Goal: Task Accomplishment & Management: Manage account settings

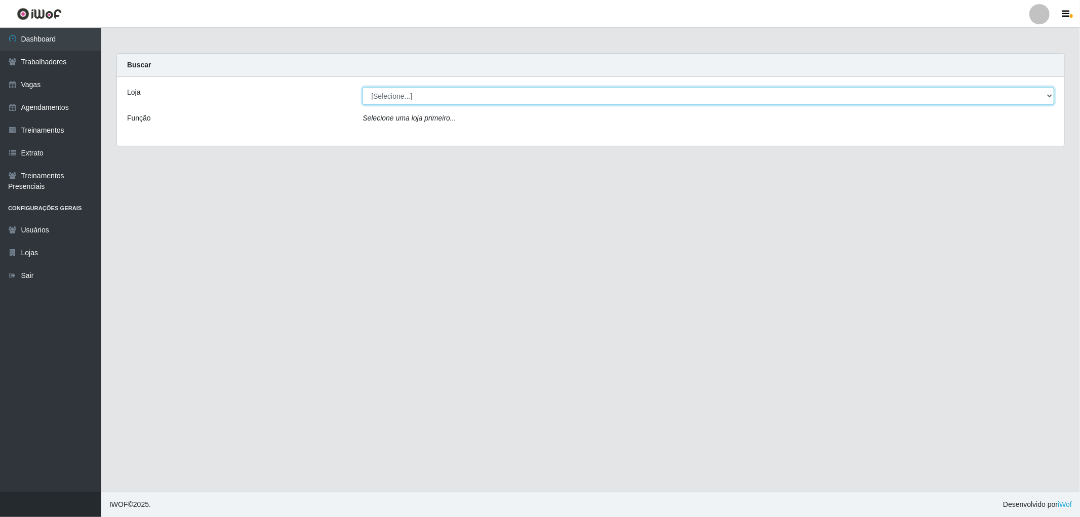
click at [436, 99] on select "[Selecione...] The Pow Pizzaria Delivery - Miramar" at bounding box center [707, 96] width 691 height 18
select select "322"
click at [362, 87] on select "[Selecione...] The Pow Pizzaria Delivery - Miramar" at bounding box center [707, 96] width 691 height 18
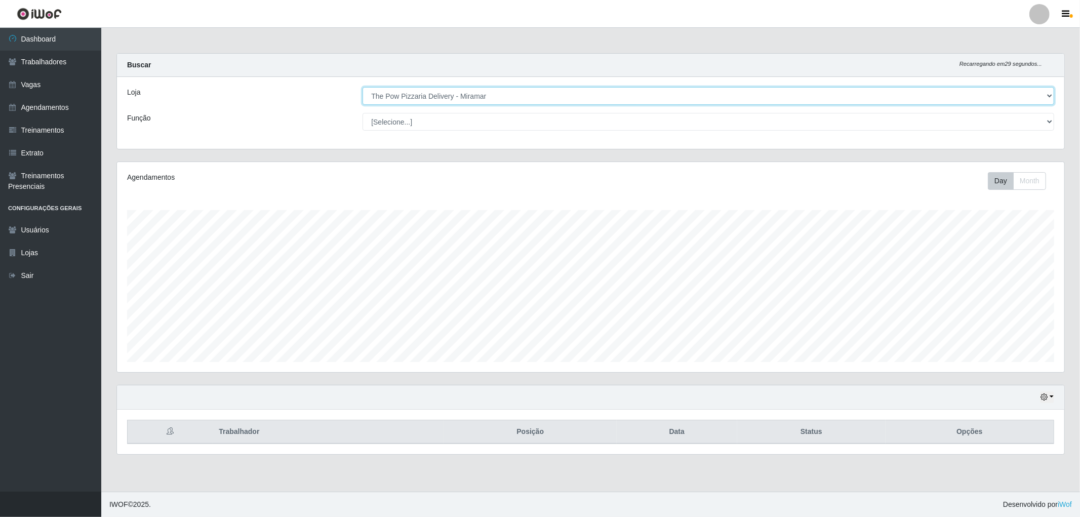
scroll to position [210, 947]
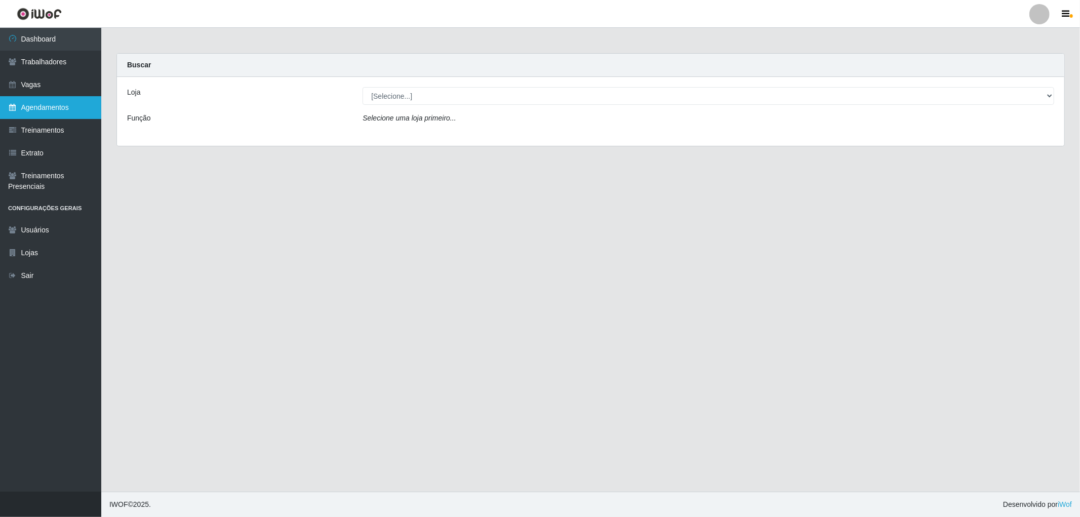
click at [68, 103] on link "Agendamentos" at bounding box center [50, 107] width 101 height 23
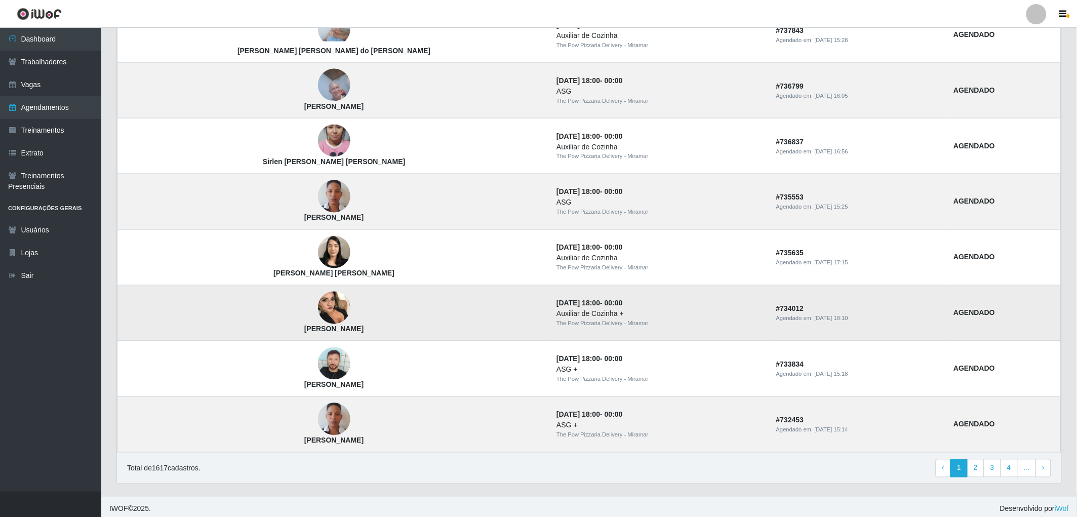
scroll to position [540, 0]
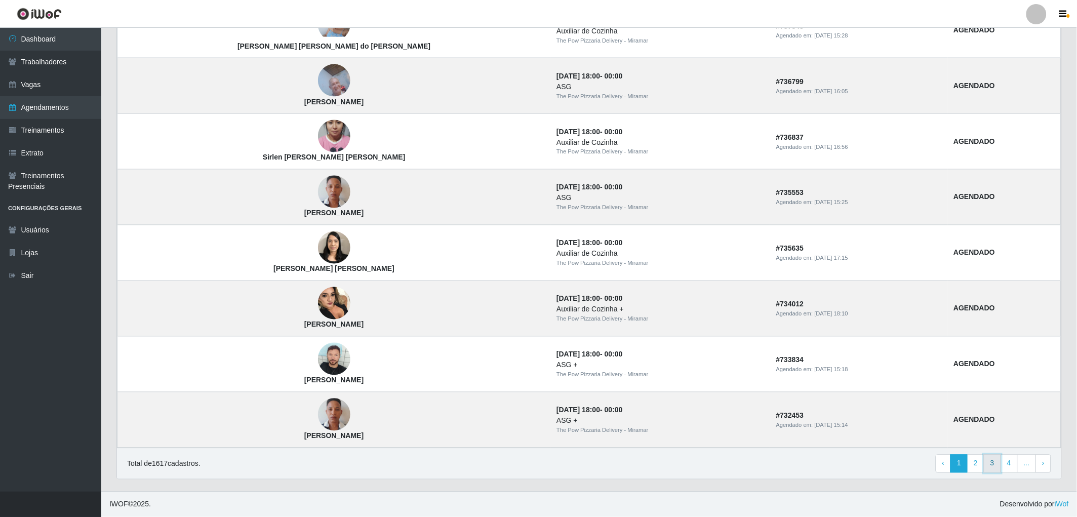
click at [993, 462] on link "3" at bounding box center [991, 464] width 17 height 18
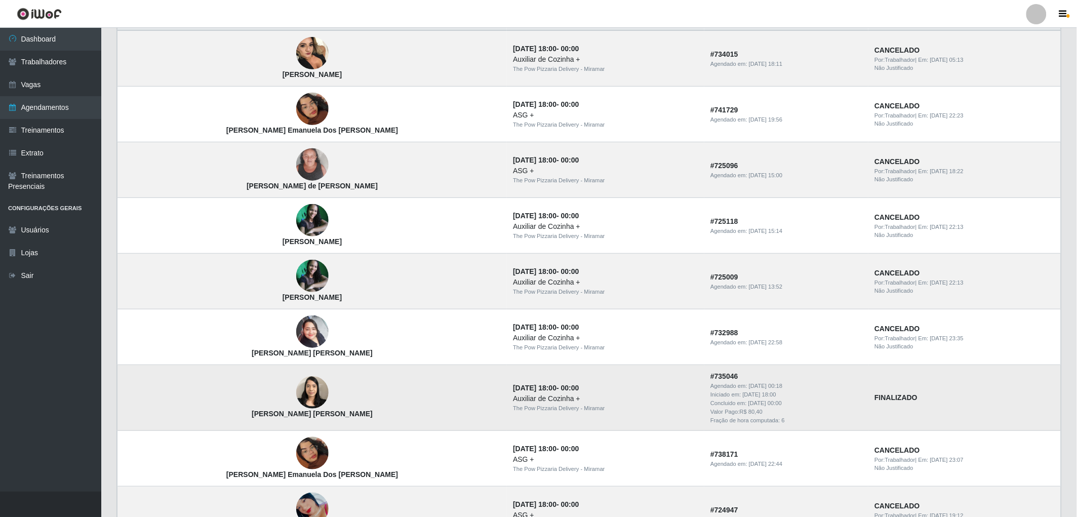
scroll to position [169, 0]
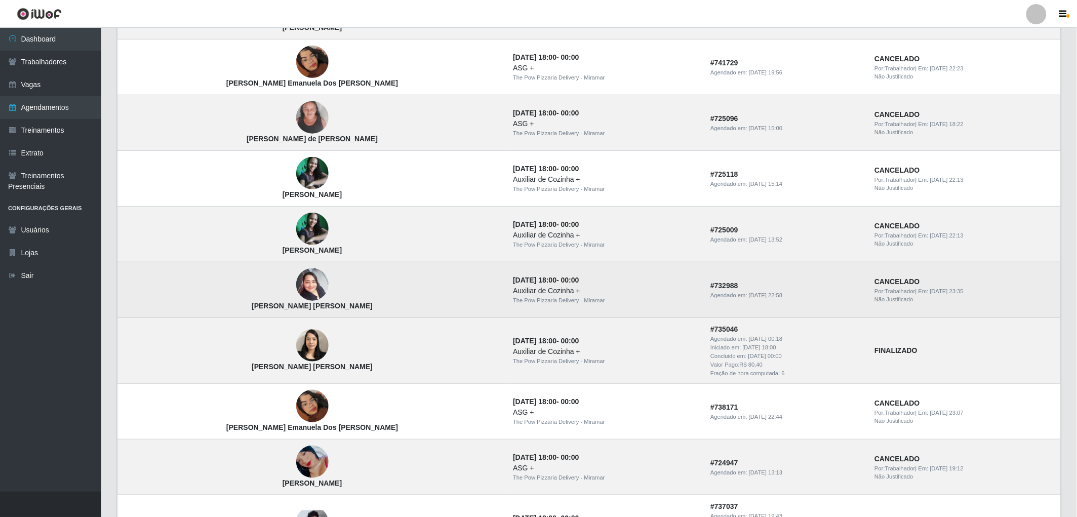
click at [296, 299] on img at bounding box center [312, 284] width 32 height 43
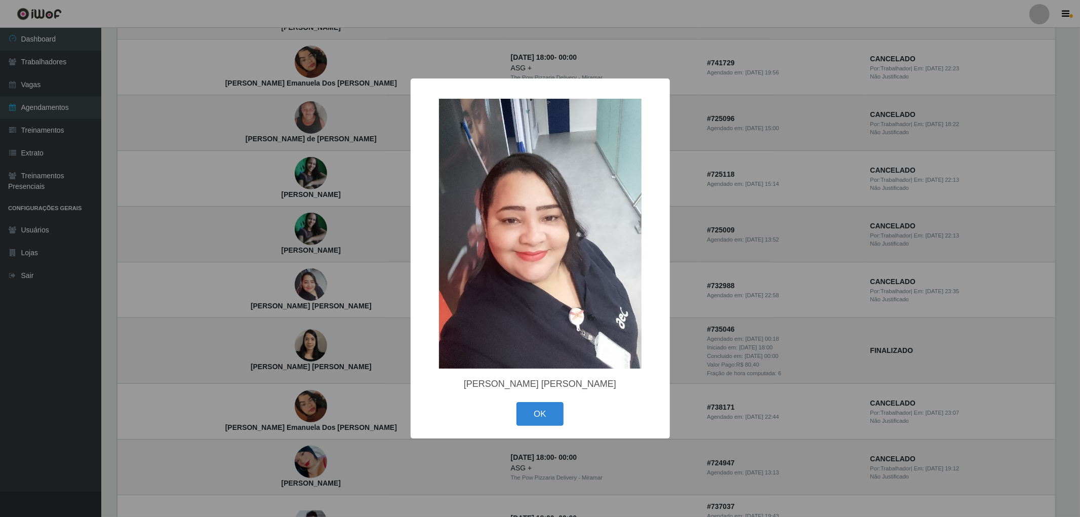
click at [265, 299] on div "× Priscila da Silva Santana OK Cancel" at bounding box center [540, 258] width 1080 height 517
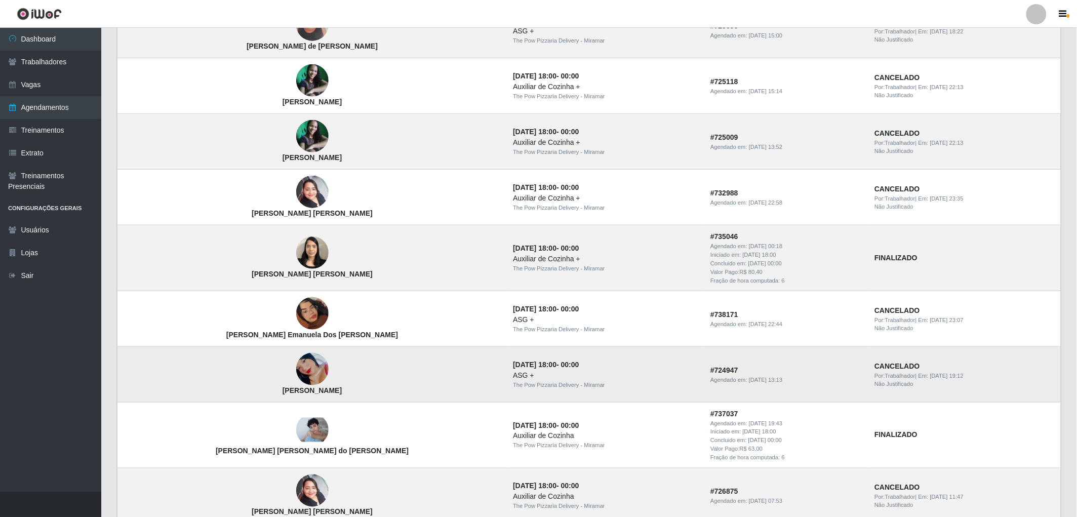
scroll to position [281, 0]
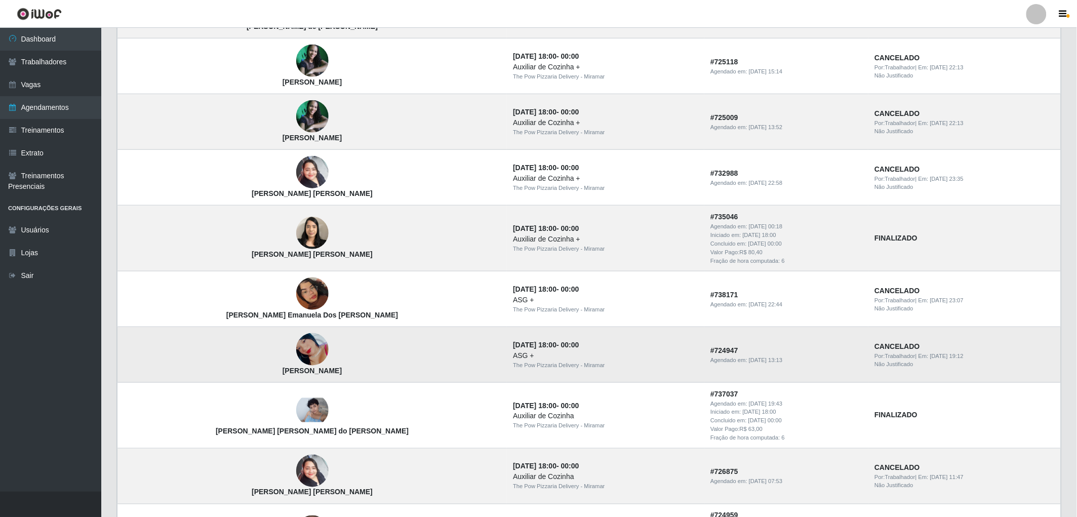
click at [296, 351] on img at bounding box center [312, 349] width 32 height 53
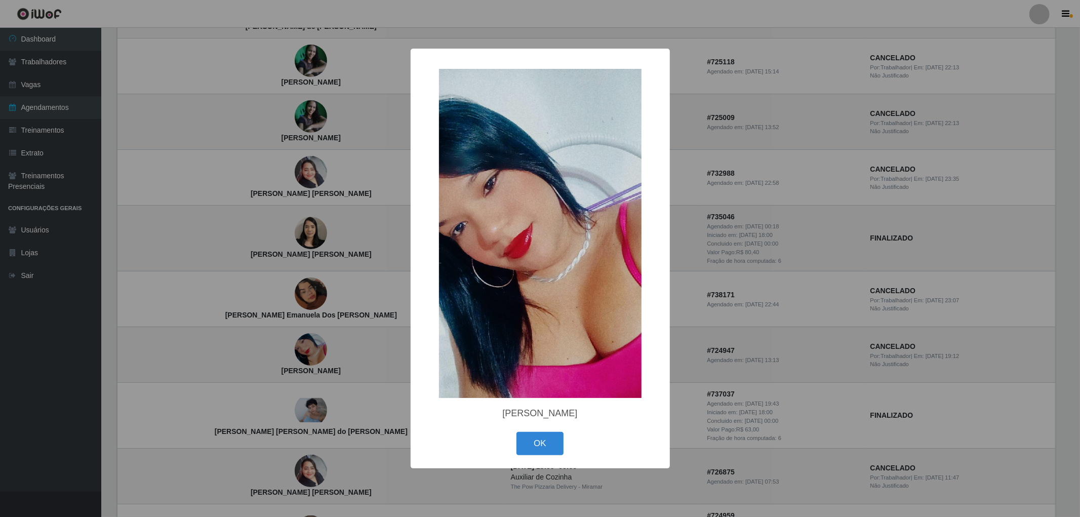
click at [259, 351] on div "× Kethyllen Costa de Oliveira OK Cancel" at bounding box center [540, 258] width 1080 height 517
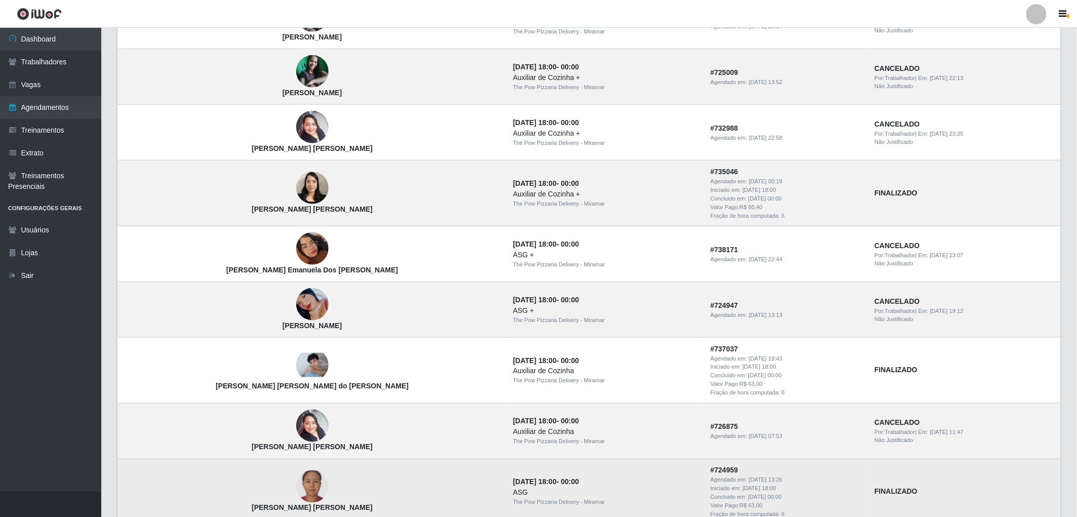
scroll to position [393, 0]
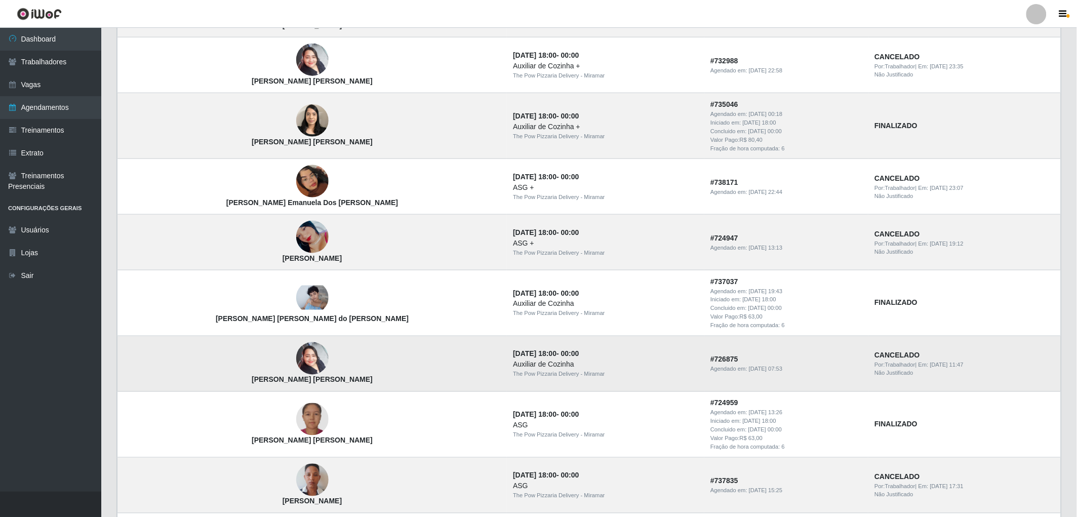
click at [296, 355] on img at bounding box center [312, 358] width 32 height 43
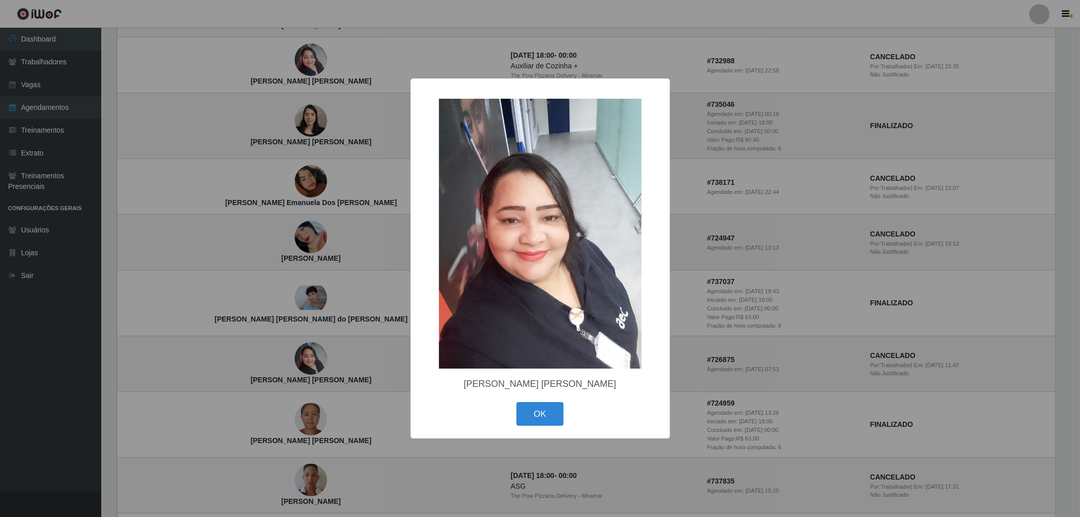
click at [251, 355] on div "× Priscila da Silva Santana OK Cancel" at bounding box center [540, 258] width 1080 height 517
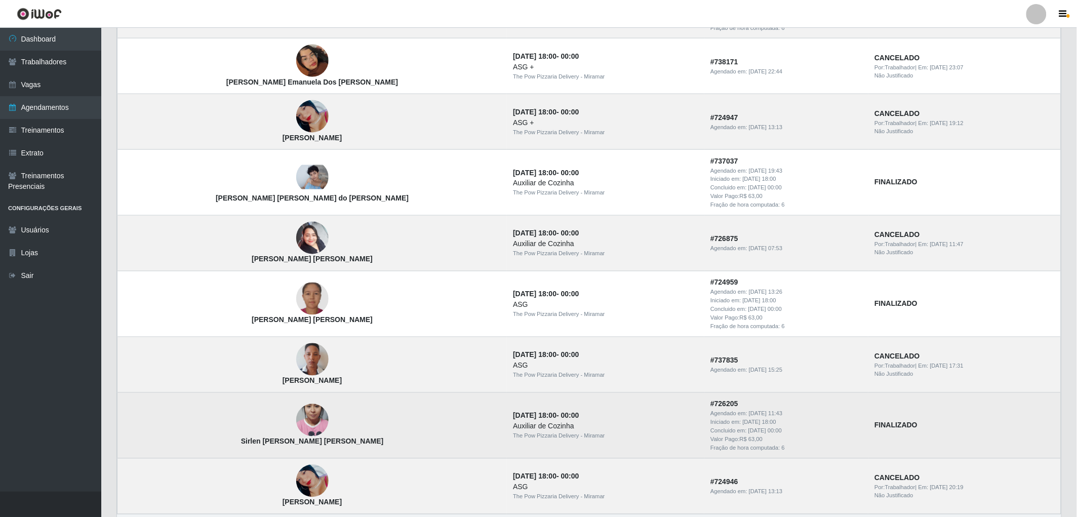
scroll to position [412, 0]
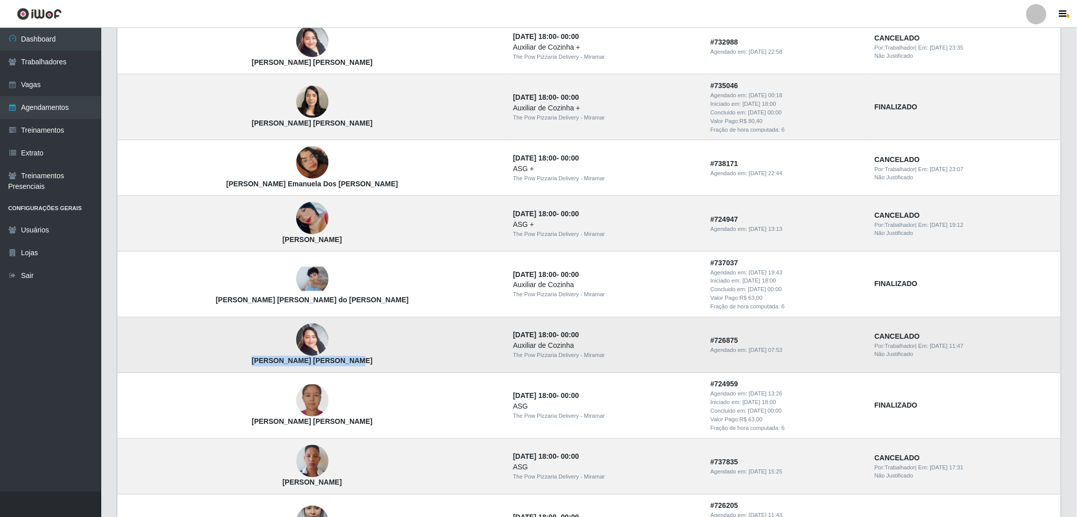
drag, startPoint x: 215, startPoint y: 364, endPoint x: 300, endPoint y: 372, distance: 84.8
click at [300, 372] on td "[PERSON_NAME]" at bounding box center [312, 345] width 390 height 56
copy strong "[PERSON_NAME]"
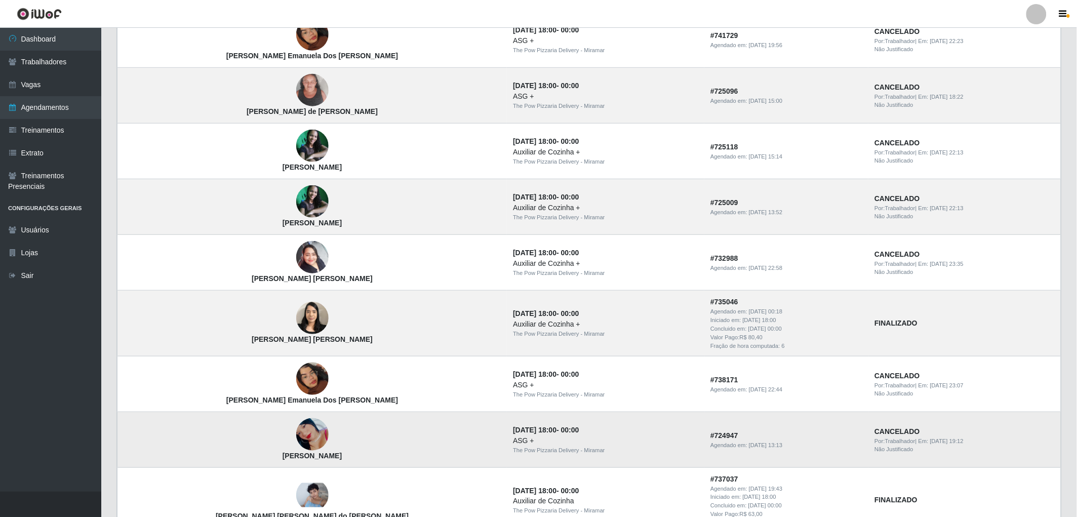
scroll to position [187, 0]
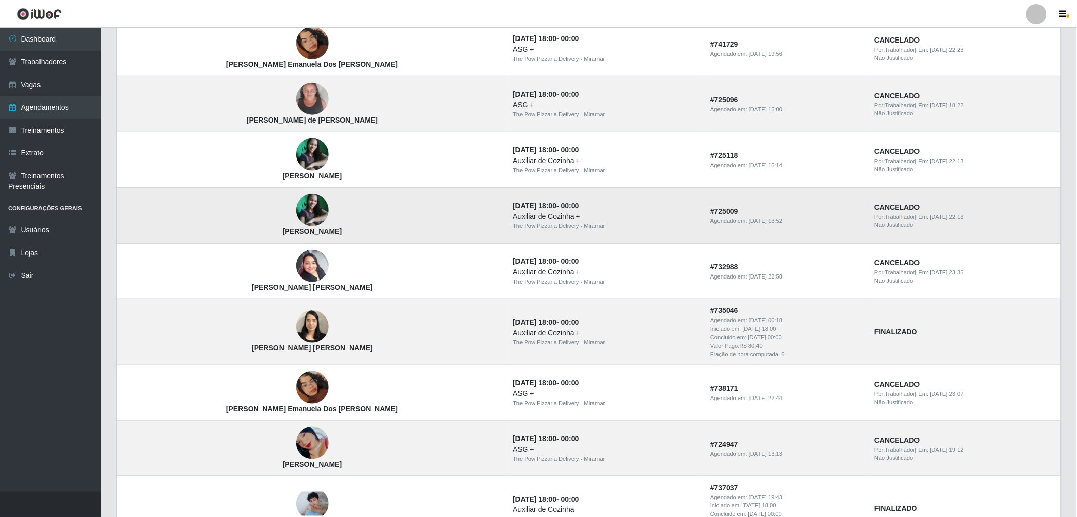
click at [296, 216] on img at bounding box center [312, 210] width 32 height 32
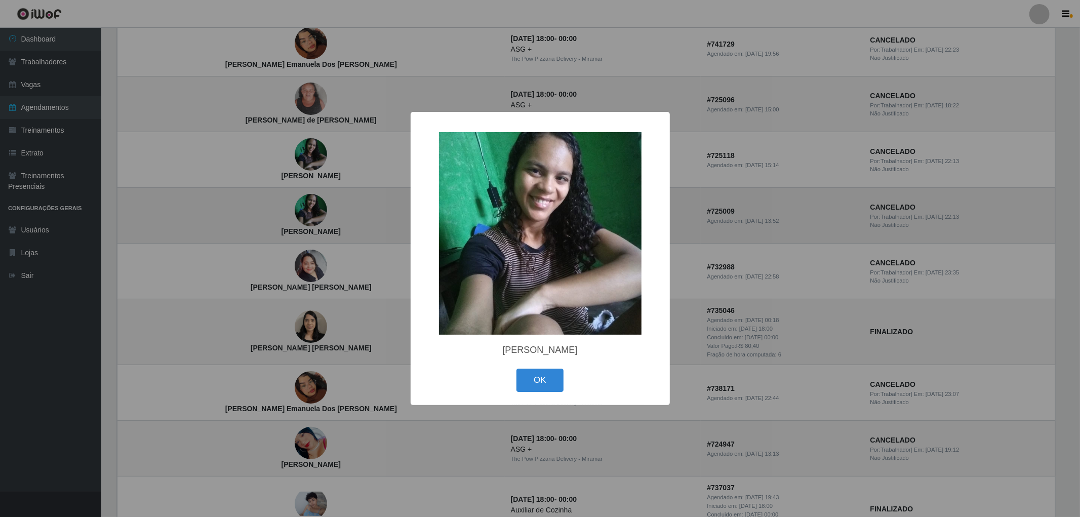
click at [251, 216] on div "× Fernanda Calixto Rocha OK Cancel" at bounding box center [540, 258] width 1080 height 517
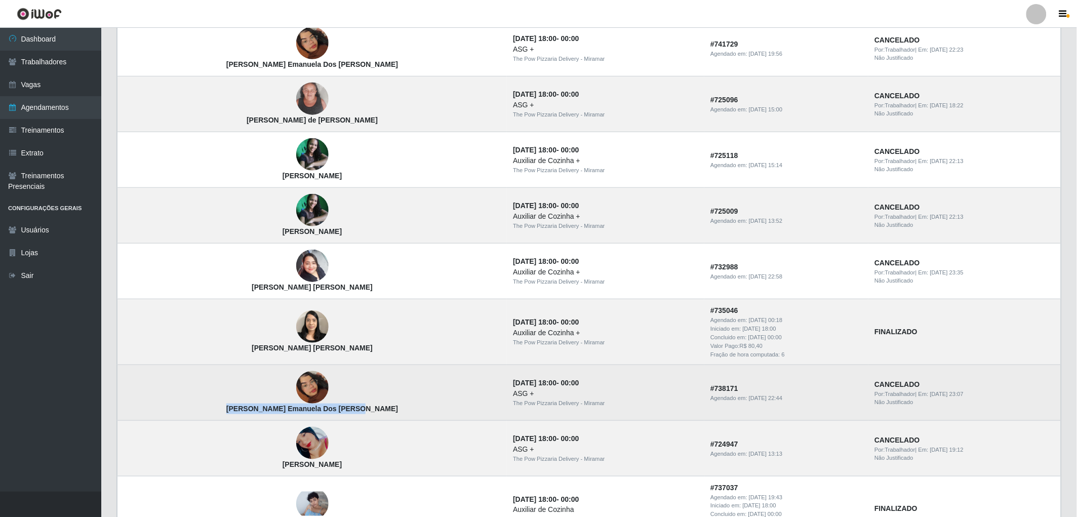
drag, startPoint x: 320, startPoint y: 407, endPoint x: 146, endPoint y: 400, distance: 174.3
click at [127, 402] on td "Maria Emanuela Dos Santos Pereira" at bounding box center [312, 393] width 390 height 56
click at [296, 392] on img at bounding box center [312, 387] width 32 height 58
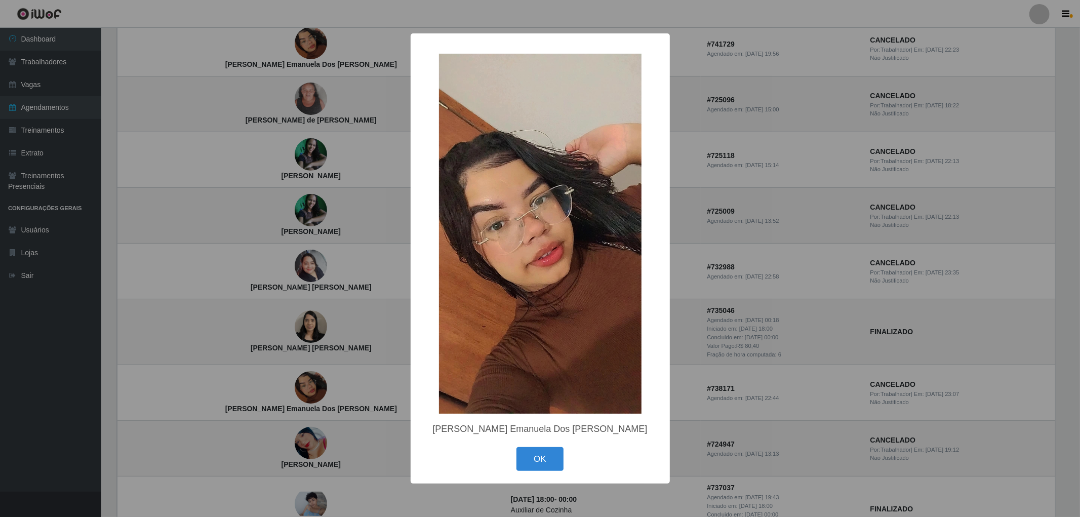
click at [262, 392] on div "× Maria Emanuela Dos Santos Pereira OK Cancel" at bounding box center [540, 258] width 1080 height 517
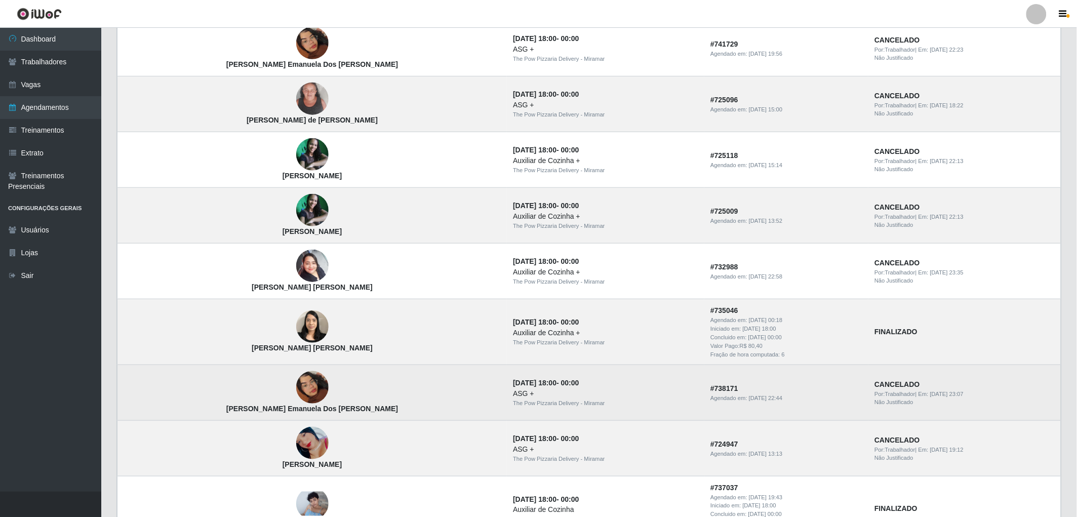
click at [186, 384] on td "Maria Emanuela Dos Santos Pereira" at bounding box center [312, 393] width 390 height 56
drag, startPoint x: 194, startPoint y: 410, endPoint x: 328, endPoint y: 411, distance: 133.6
click at [328, 411] on td "Maria Emanuela Dos Santos Pereira" at bounding box center [312, 393] width 390 height 56
copy strong "Maria Emanuela Dos Santos Pereira"
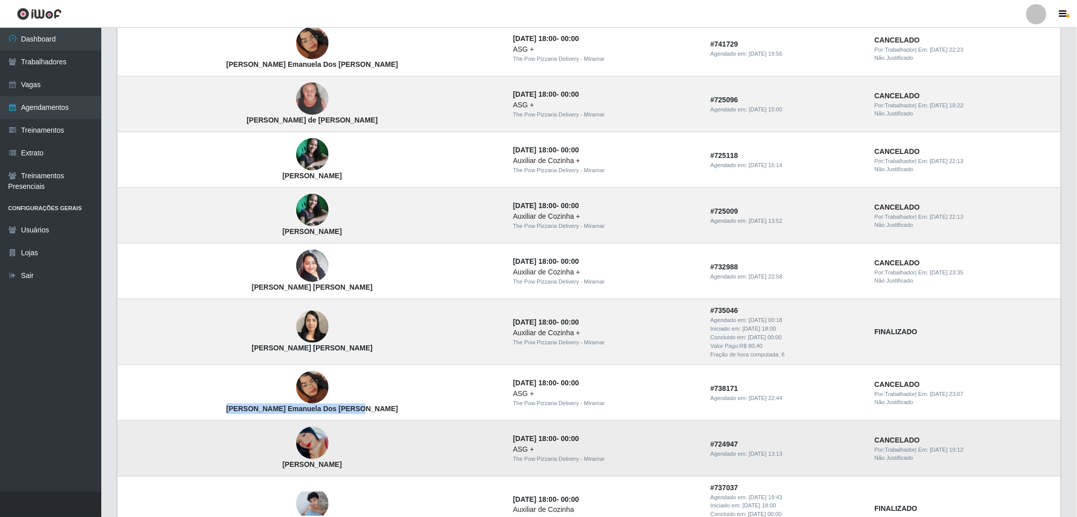
scroll to position [581, 0]
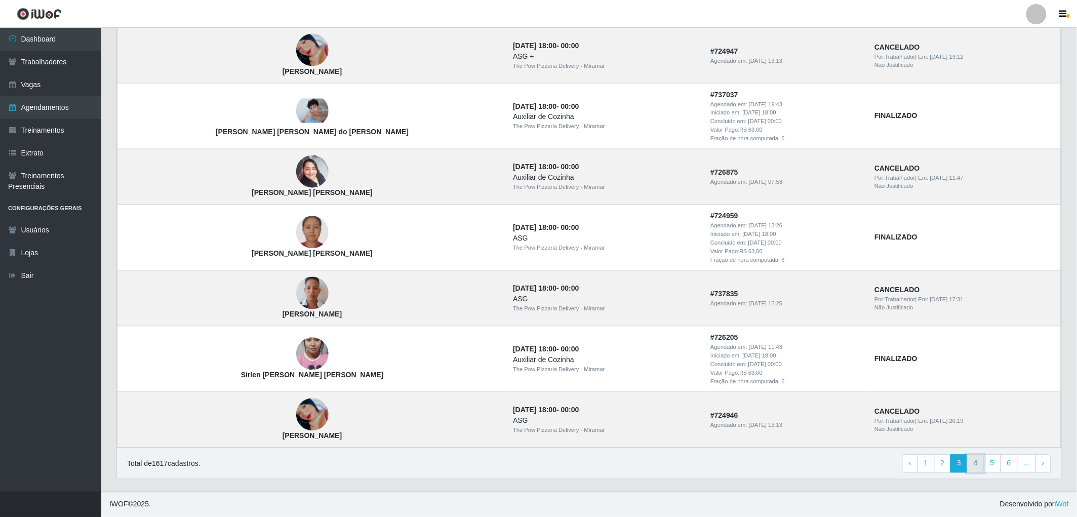
click at [981, 469] on link "4" at bounding box center [975, 464] width 17 height 18
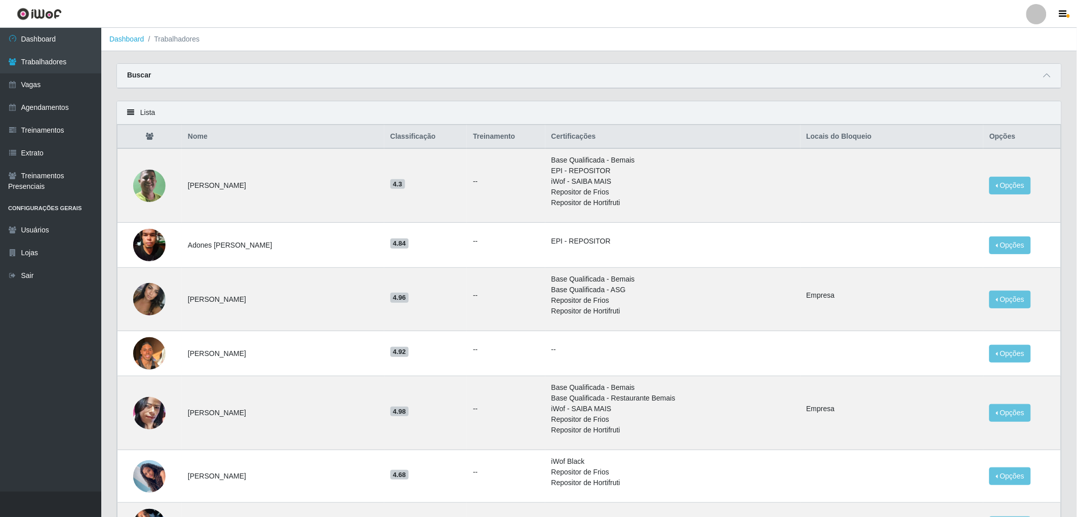
click at [1051, 70] on div at bounding box center [1047, 76] width 12 height 12
click at [1043, 79] on span at bounding box center [1047, 76] width 12 height 12
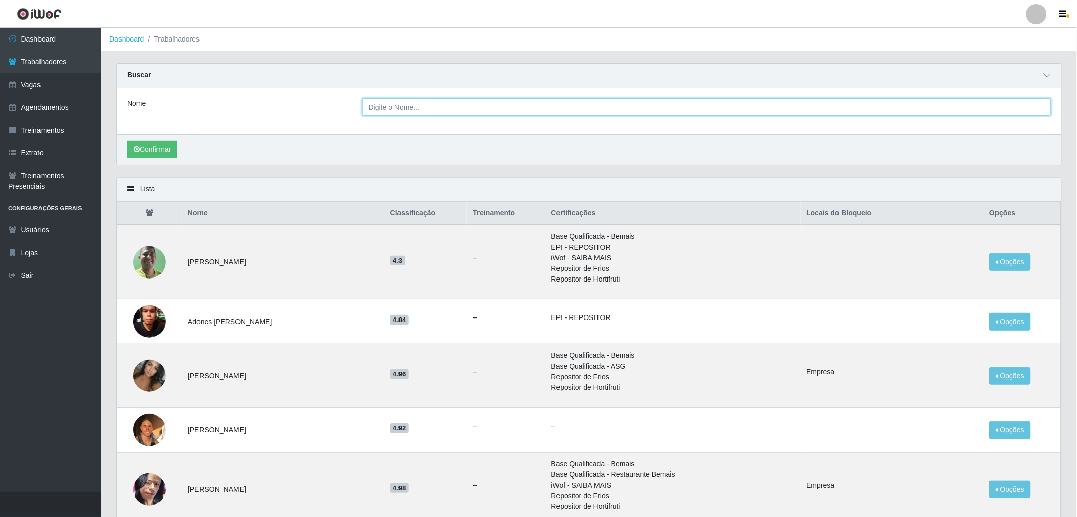
click at [595, 99] on input "Nome" at bounding box center [706, 107] width 689 height 18
type input "PRICILA"
drag, startPoint x: 448, startPoint y: 105, endPoint x: 118, endPoint y: 39, distance: 337.0
paste input "Priscila da Silva Santana"
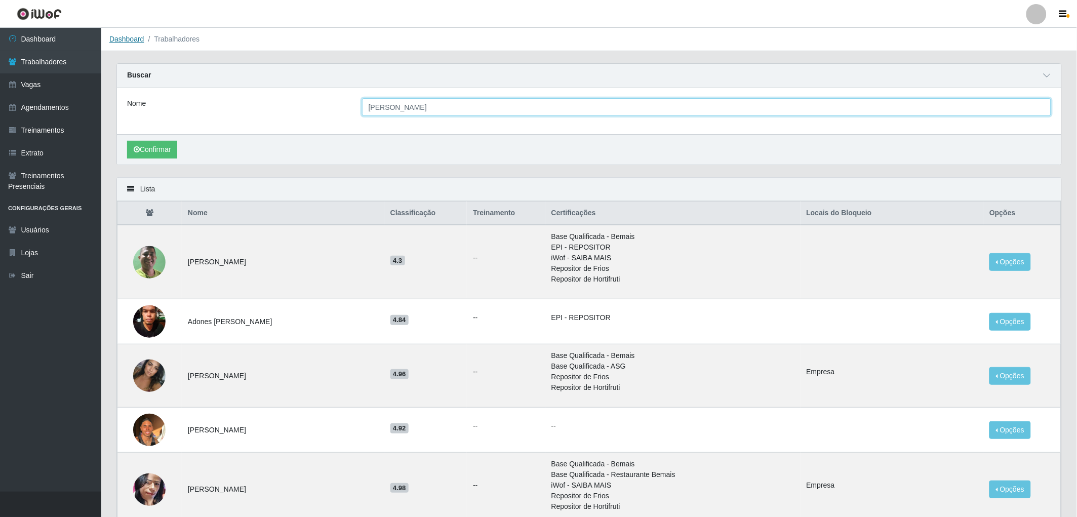
type input "Priscila da Silva Santana"
click at [127, 141] on button "Confirmar" at bounding box center [152, 150] width 50 height 18
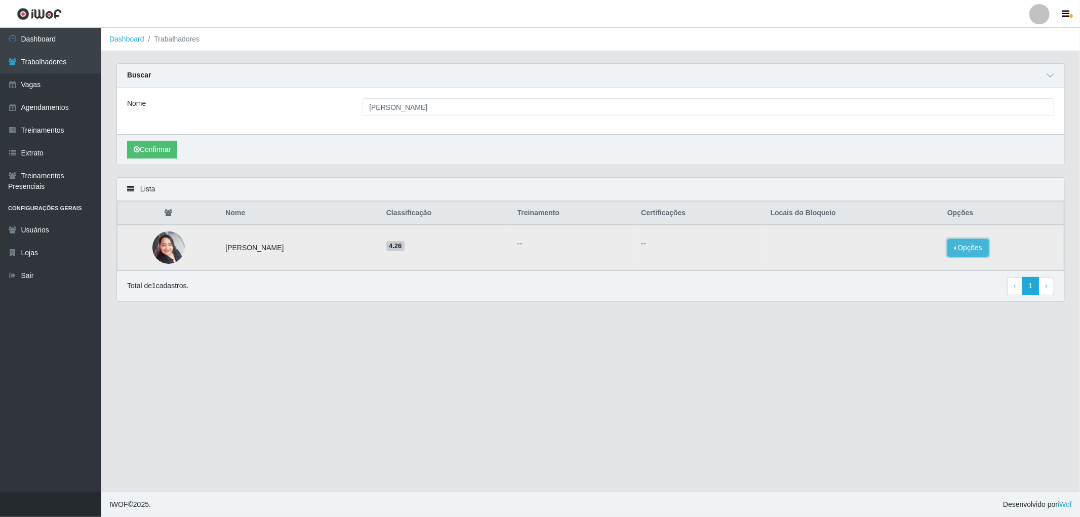
click at [962, 251] on button "Opções" at bounding box center [968, 248] width 42 height 18
click at [929, 259] on button "Bloquear - Loja" at bounding box center [904, 257] width 81 height 21
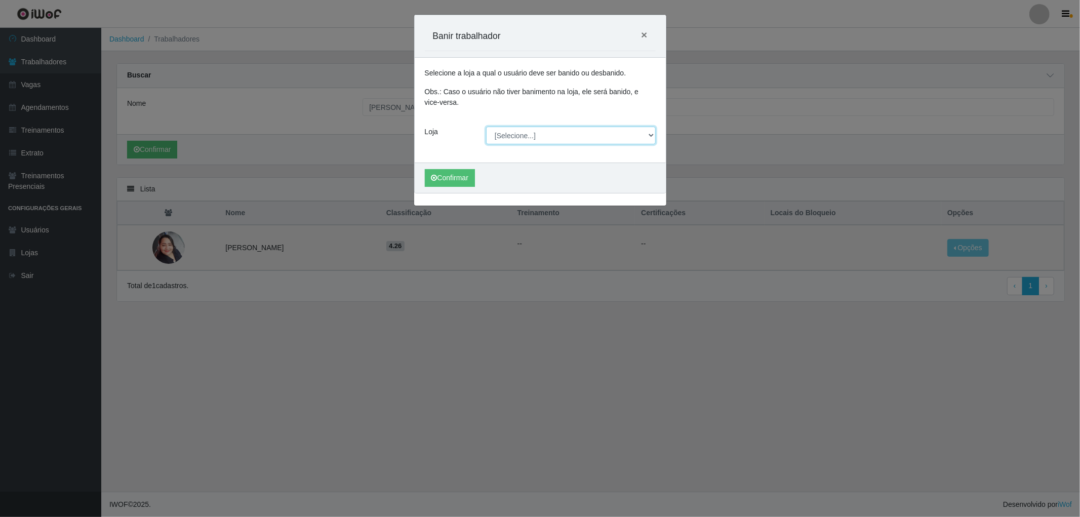
click at [546, 138] on select "[Selecione...] The Pow Pizzaria Delivery - Miramar" at bounding box center [571, 136] width 170 height 18
select select "322"
click at [486, 127] on select "[Selecione...] The Pow Pizzaria Delivery - Miramar" at bounding box center [571, 136] width 170 height 18
click at [461, 171] on button "Confirmar" at bounding box center [450, 178] width 50 height 18
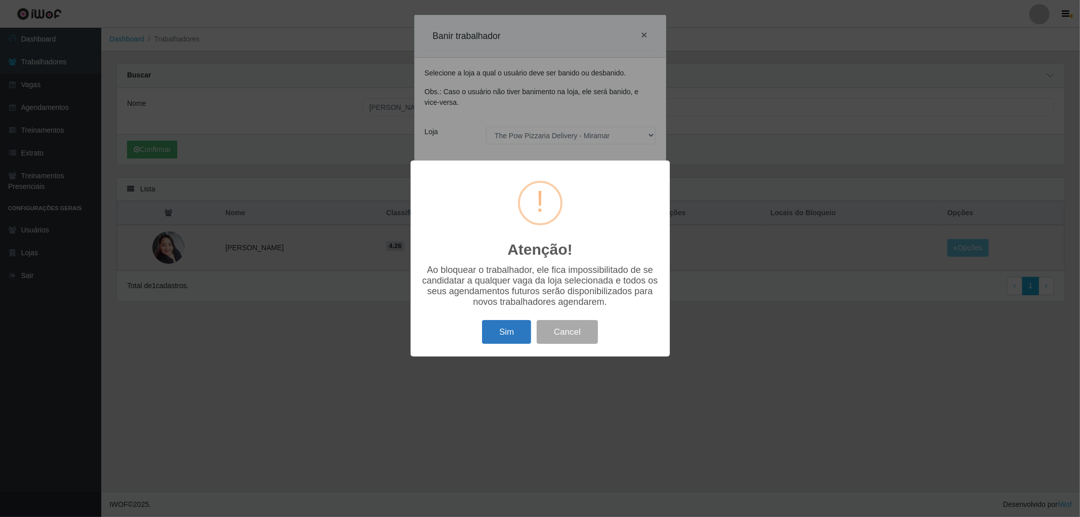
click at [508, 336] on button "Sim" at bounding box center [506, 332] width 49 height 24
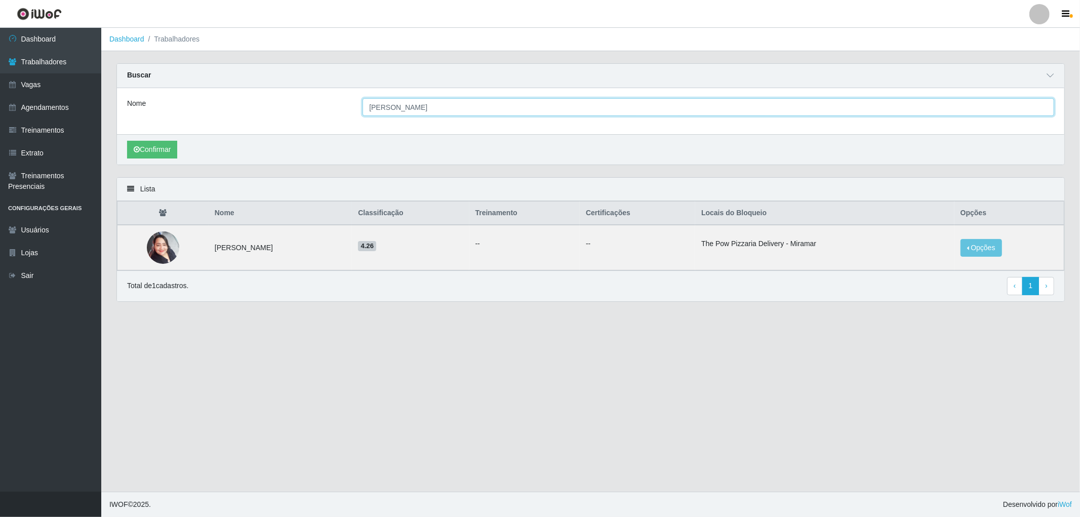
click at [628, 108] on input "Priscila da Silva Santana" at bounding box center [707, 107] width 691 height 18
type input "P"
paste input "Maria Emanuela Dos Santos Pereira"
type input "Maria Emanuela Dos Santos Pereira"
click at [127, 141] on button "Confirmar" at bounding box center [152, 150] width 50 height 18
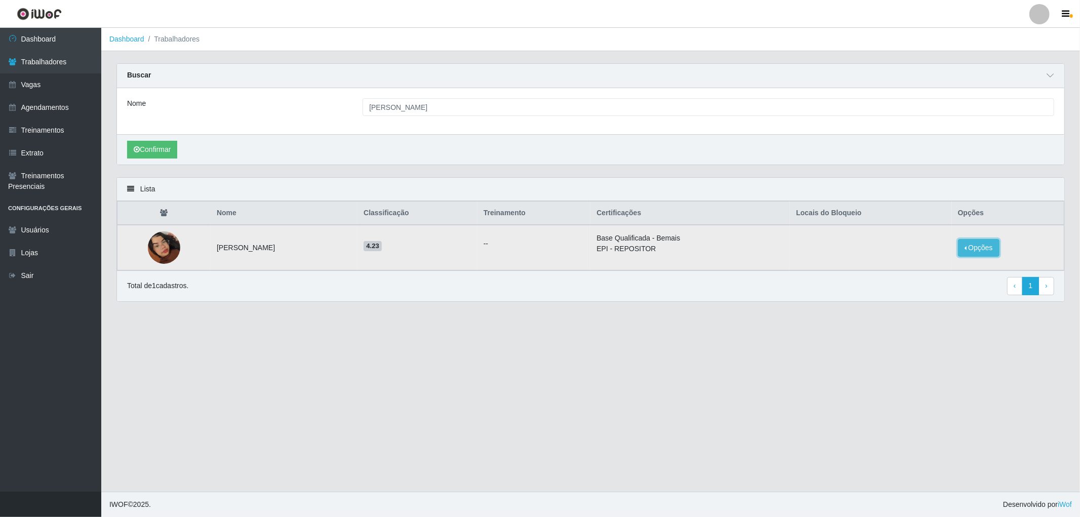
click at [999, 252] on button "Opções" at bounding box center [979, 248] width 42 height 18
click at [936, 260] on button "Bloquear - Loja" at bounding box center [915, 257] width 81 height 21
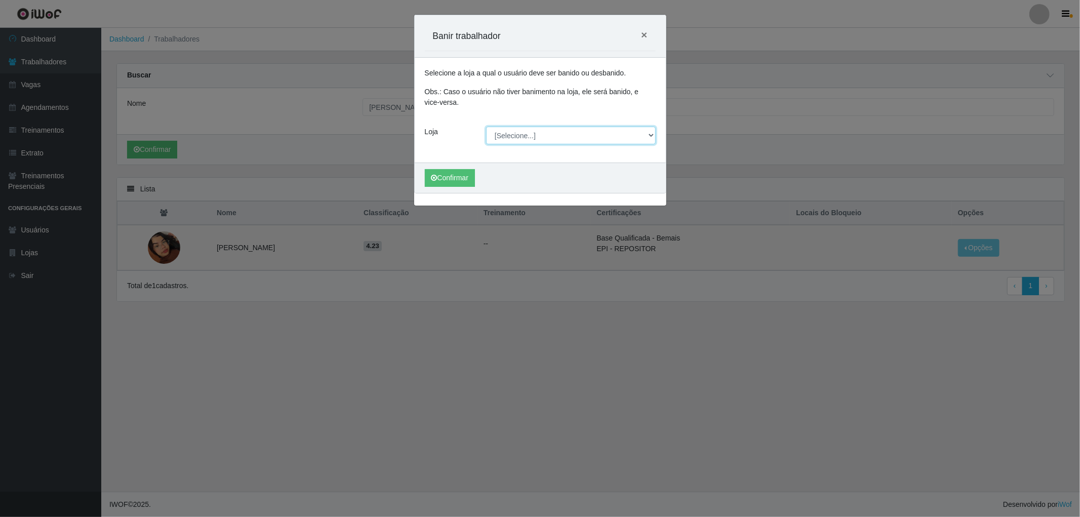
click at [574, 137] on select "[Selecione...] The Pow Pizzaria Delivery - Miramar" at bounding box center [571, 136] width 170 height 18
select select "322"
click at [486, 127] on select "[Selecione...] The Pow Pizzaria Delivery - Miramar" at bounding box center [571, 136] width 170 height 18
click at [454, 175] on button "Confirmar" at bounding box center [450, 178] width 50 height 18
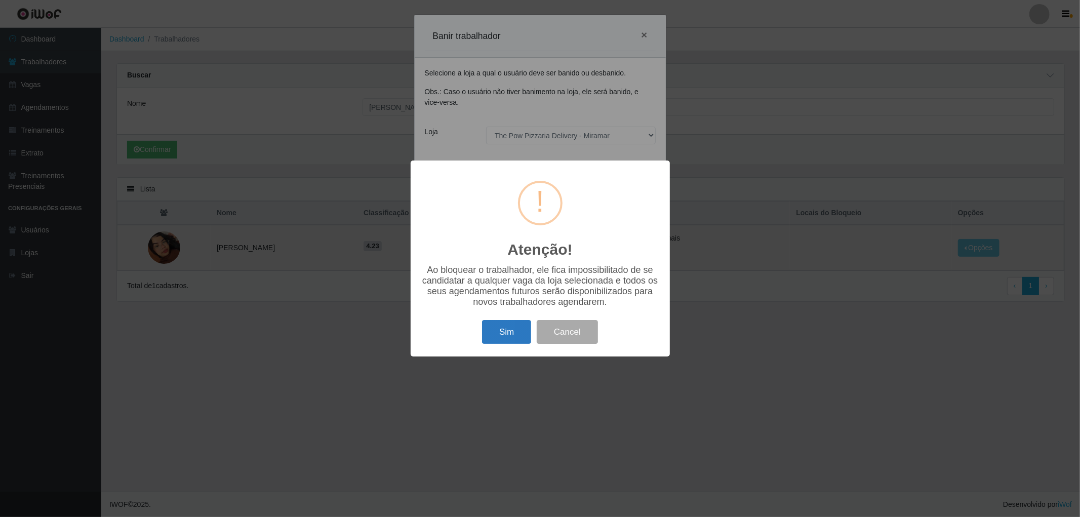
click at [504, 338] on button "Sim" at bounding box center [506, 332] width 49 height 24
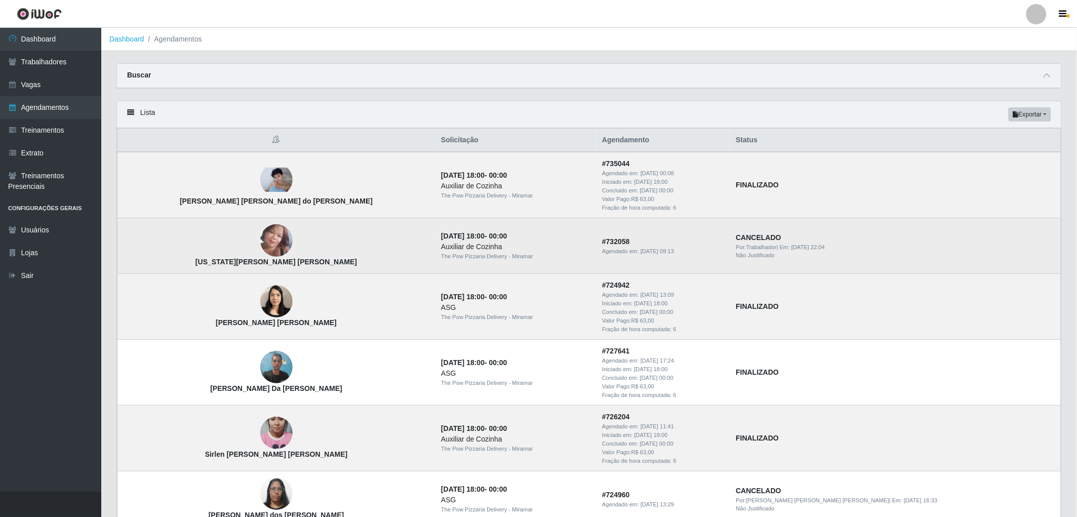
click at [271, 247] on img at bounding box center [276, 240] width 32 height 43
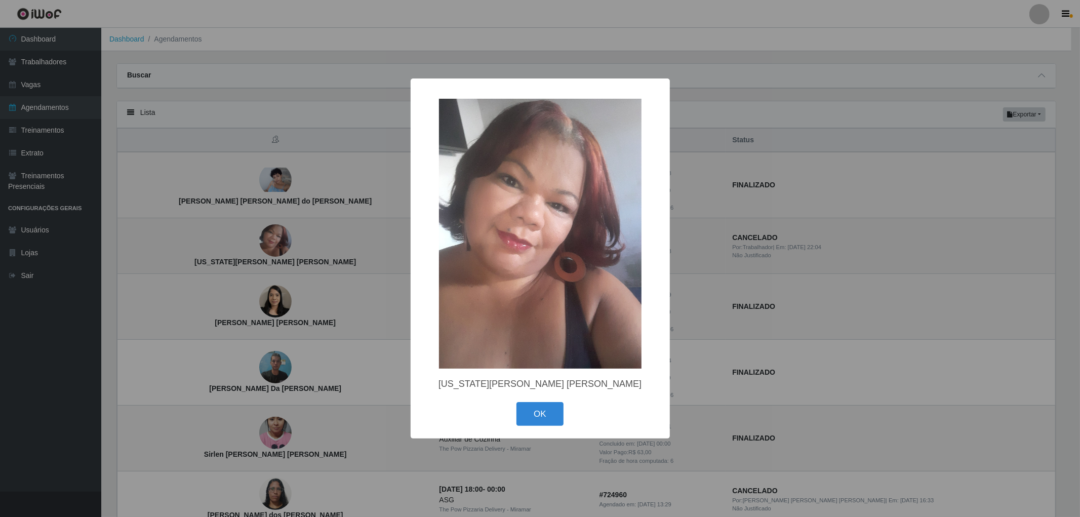
click at [271, 245] on div "× [US_STATE][PERSON_NAME] [PERSON_NAME] OK Cancel" at bounding box center [540, 258] width 1080 height 517
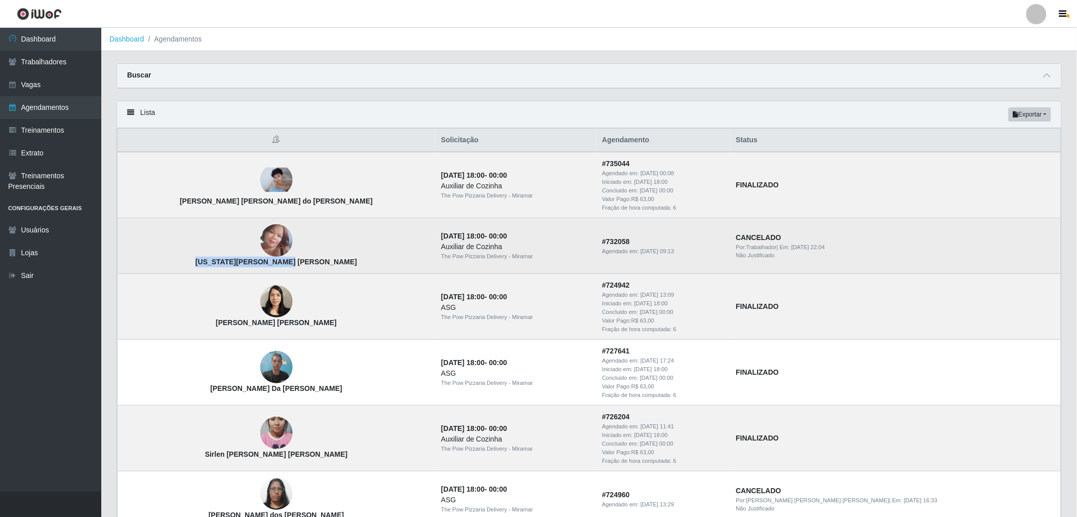
drag, startPoint x: 221, startPoint y: 258, endPoint x: 305, endPoint y: 259, distance: 84.0
click at [305, 259] on td "[US_STATE][PERSON_NAME] [PERSON_NAME]" at bounding box center [276, 246] width 318 height 56
copy strong "[US_STATE][PERSON_NAME] [PERSON_NAME]"
